Goal: Communication & Community: Answer question/provide support

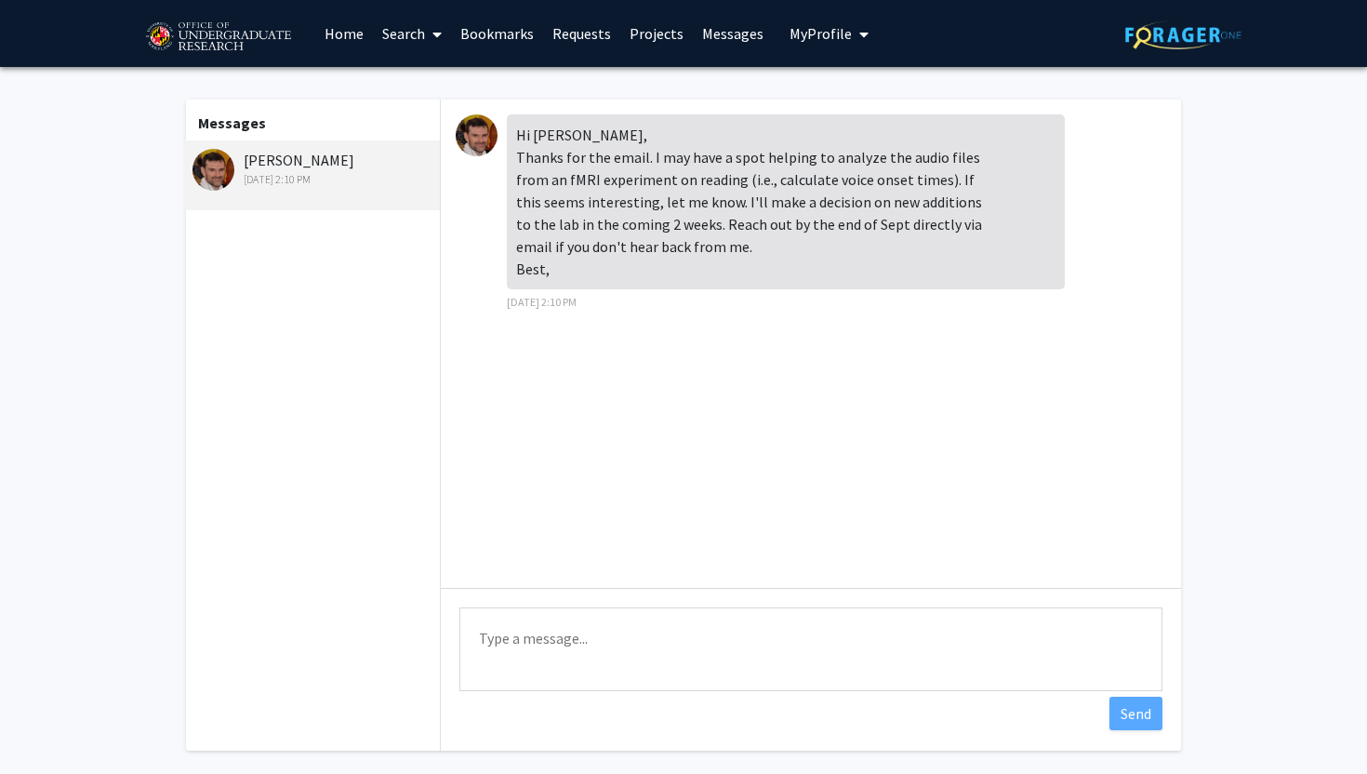
drag, startPoint x: 530, startPoint y: 139, endPoint x: 720, endPoint y: 336, distance: 273.6
click at [720, 336] on div "Hi [PERSON_NAME], Thanks for the email. I may have a spot helping to analyze th…" at bounding box center [811, 343] width 740 height 488
click at [713, 281] on div "Hi [PERSON_NAME], Thanks for the email. I may have a spot helping to analyze th…" at bounding box center [786, 201] width 558 height 175
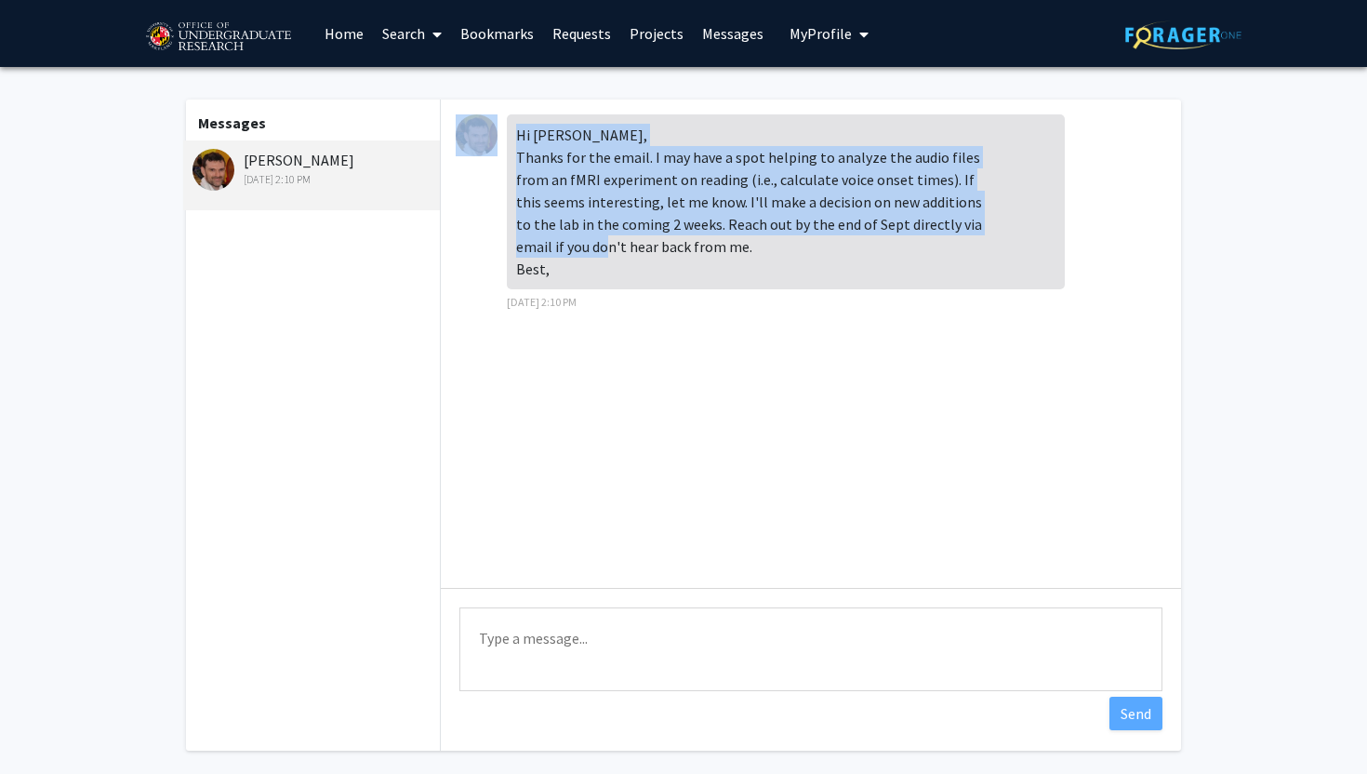
drag, startPoint x: 646, startPoint y: 256, endPoint x: 489, endPoint y: 113, distance: 212.0
click at [489, 113] on div "Hi [PERSON_NAME], Thanks for the email. I may have a spot helping to analyze th…" at bounding box center [811, 343] width 740 height 488
click at [554, 174] on div "Hi [PERSON_NAME], Thanks for the email. I may have a spot helping to analyze th…" at bounding box center [786, 201] width 558 height 175
drag, startPoint x: 503, startPoint y: 129, endPoint x: 643, endPoint y: 273, distance: 201.2
click at [643, 273] on div "Hi [PERSON_NAME], Thanks for the email. I may have a spot helping to analyze th…" at bounding box center [811, 218] width 710 height 208
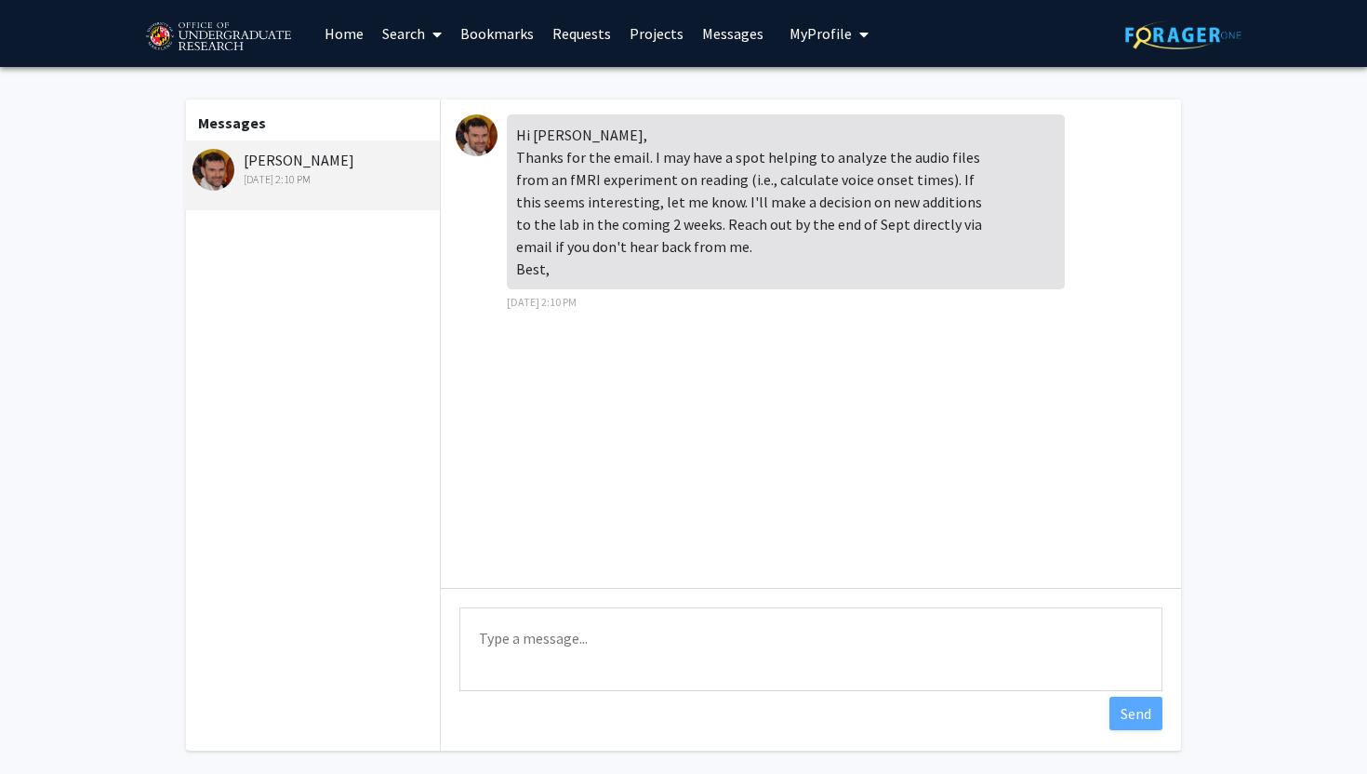
click at [616, 658] on textarea "Type a message" at bounding box center [810, 649] width 703 height 84
drag, startPoint x: 731, startPoint y: 642, endPoint x: 550, endPoint y: 641, distance: 180.4
click at [550, 641] on textarea "Hi [PERSON_NAME], thanks so much for reach" at bounding box center [810, 649] width 703 height 84
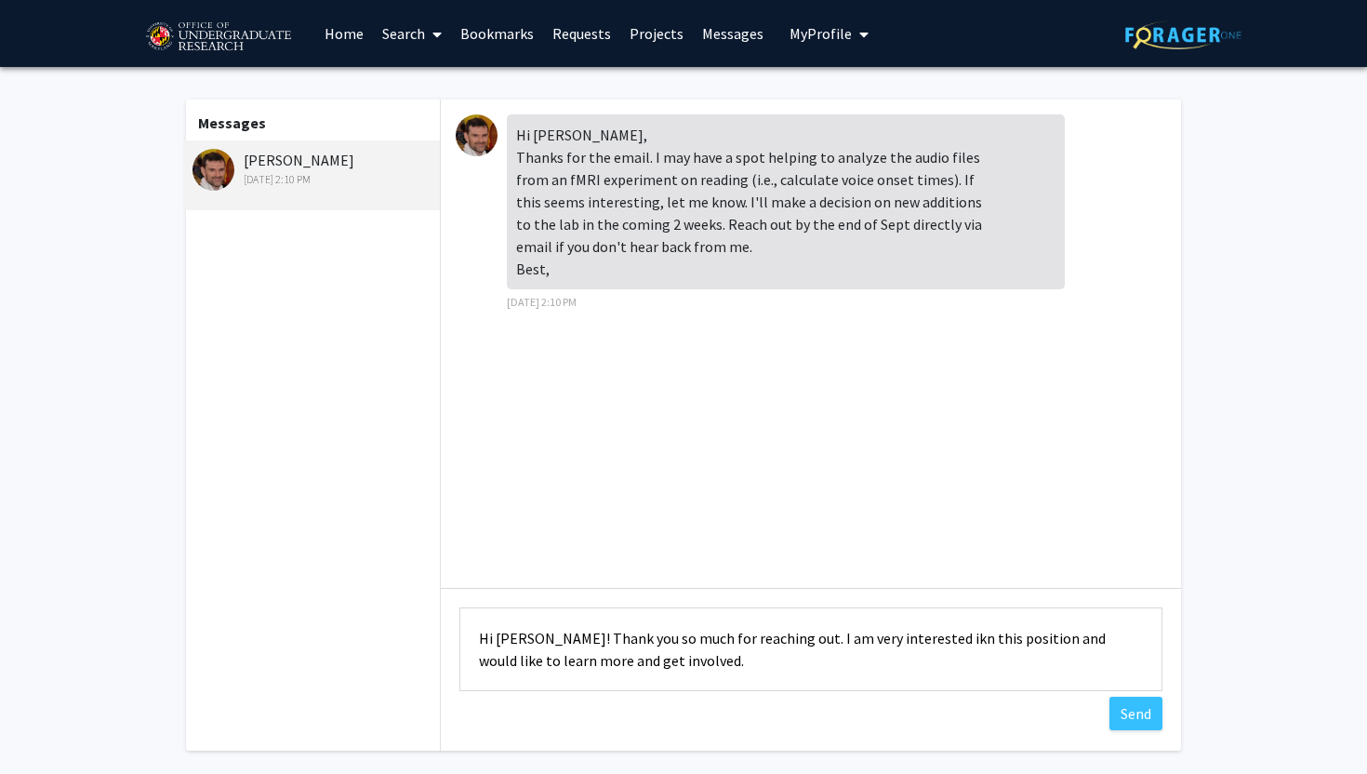
click at [932, 642] on textarea "Hi [PERSON_NAME]! Thank you so much for reaching out. I am very interested ikn …" at bounding box center [810, 649] width 703 height 84
click at [821, 701] on div "Type a message Hi [PERSON_NAME]! Thank you so much for reaching out. I am very …" at bounding box center [811, 651] width 740 height 127
click at [820, 679] on textarea "Hi [PERSON_NAME]! Thank you so much for reaching out. I am very interested in t…" at bounding box center [810, 649] width 703 height 84
type textarea "Hi [PERSON_NAME]! Thank you so much for reaching out. I am very interested in t…"
click at [1125, 721] on button "Send" at bounding box center [1135, 712] width 53 height 33
